Goal: Task Accomplishment & Management: Manage account settings

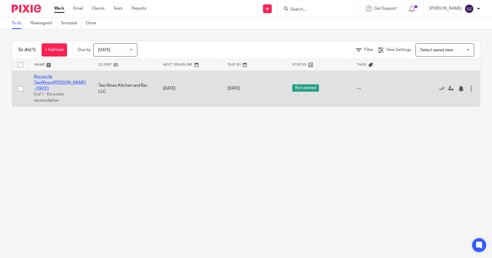
click at [51, 77] on link "Reconcile TwoNines/[PERSON_NAME] - [DATE]" at bounding box center [60, 83] width 52 height 16
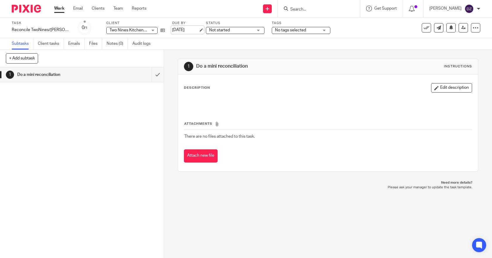
click at [188, 31] on link "[DATE]" at bounding box center [185, 30] width 26 height 6
click at [58, 9] on link "Work" at bounding box center [59, 9] width 10 height 6
